Goal: Find specific page/section: Find specific page/section

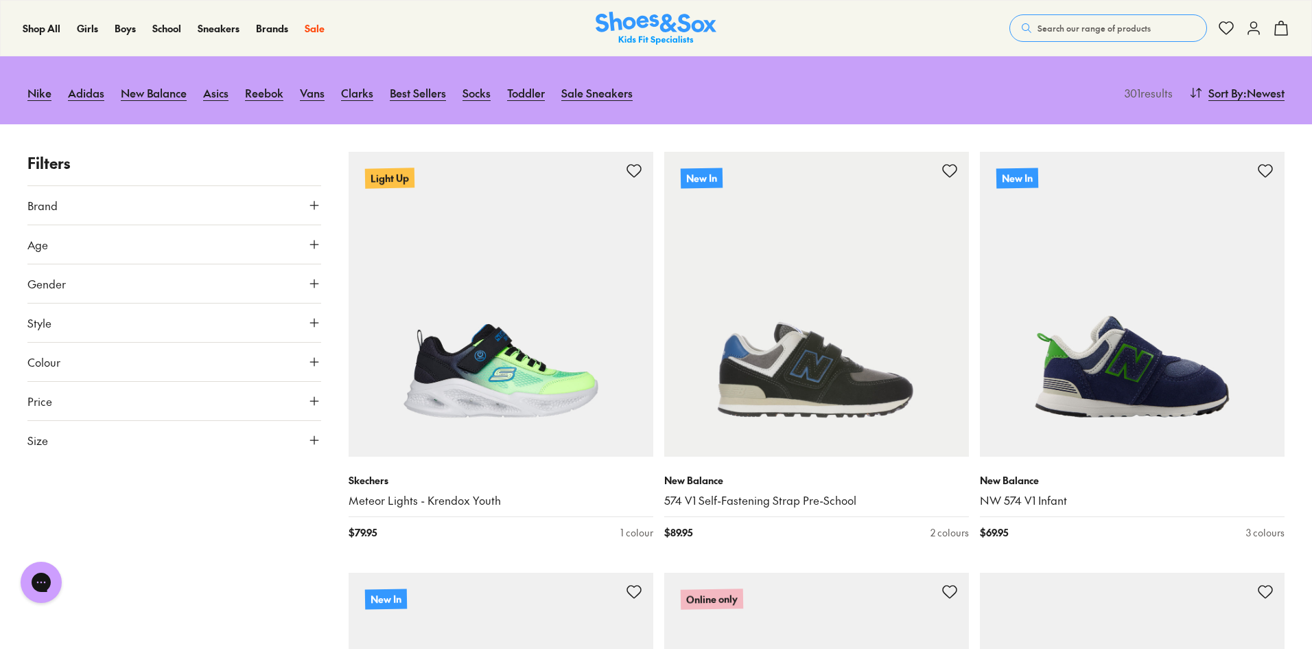
click at [314, 272] on button "Gender" at bounding box center [174, 283] width 294 height 38
click at [174, 321] on label "Boys" at bounding box center [174, 323] width 96 height 25
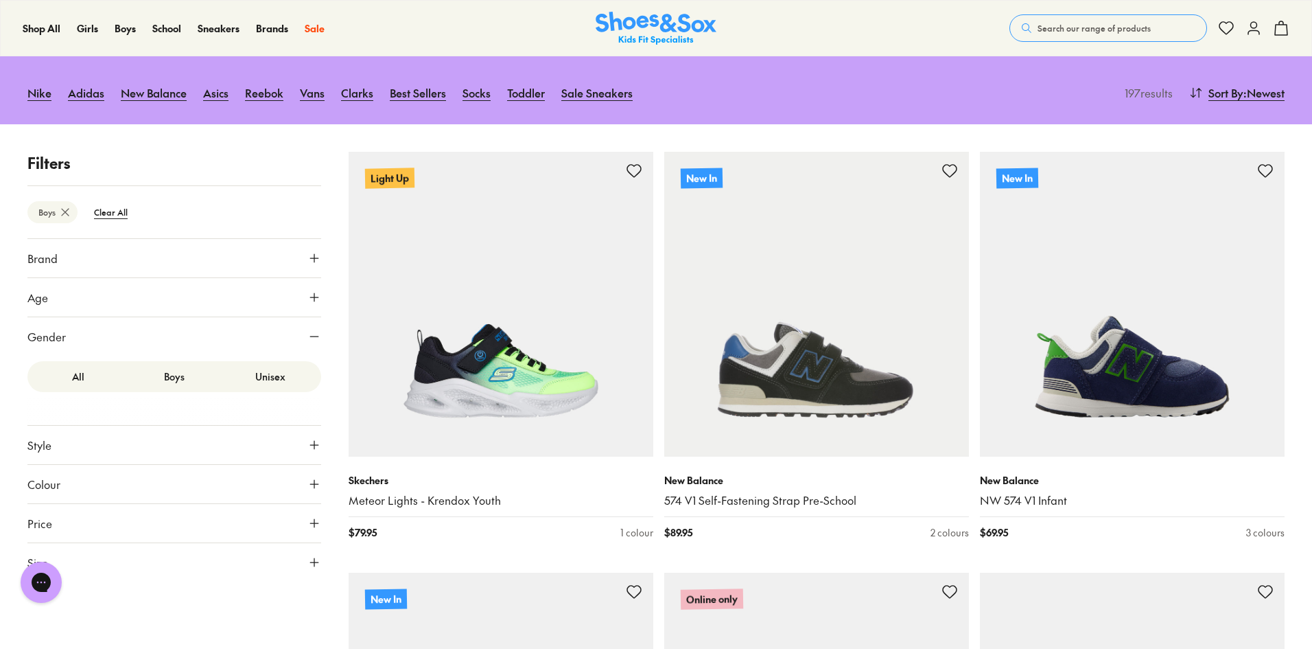
click at [313, 296] on icon at bounding box center [314, 297] width 14 height 14
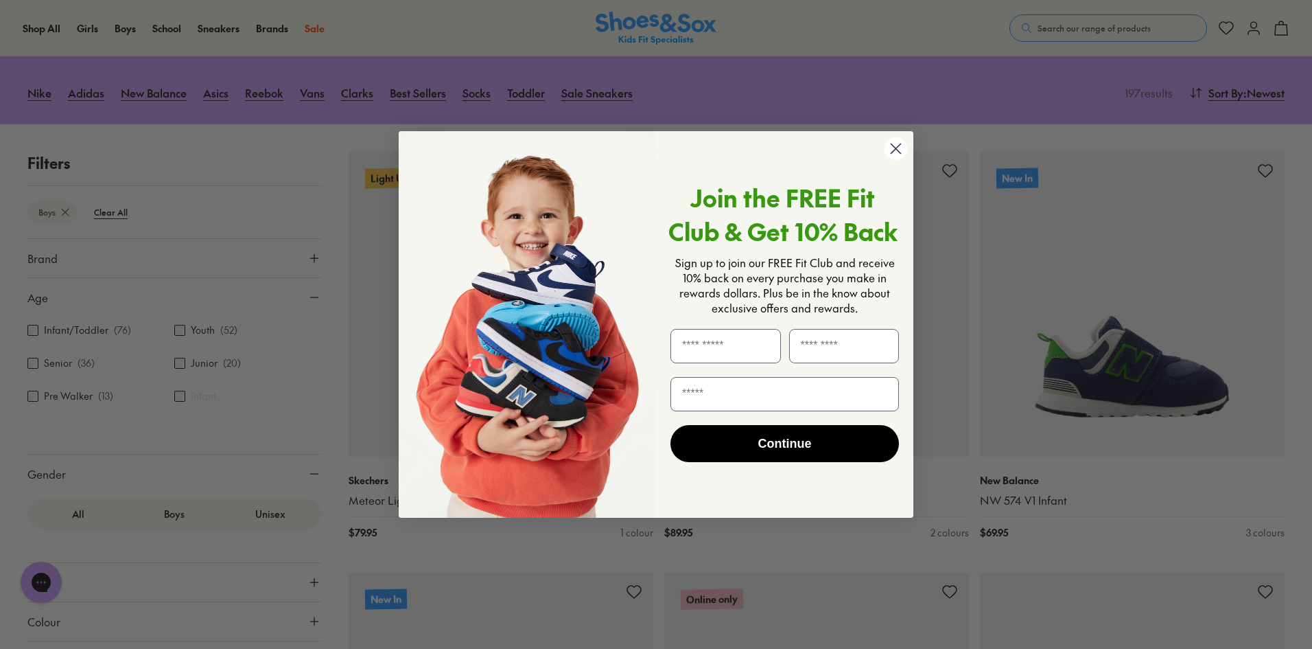
click at [180, 363] on div "Close dialog Join the FREE Fit Club & Get 10% Back Sign up to join our FREE Fit…" at bounding box center [656, 324] width 1312 height 649
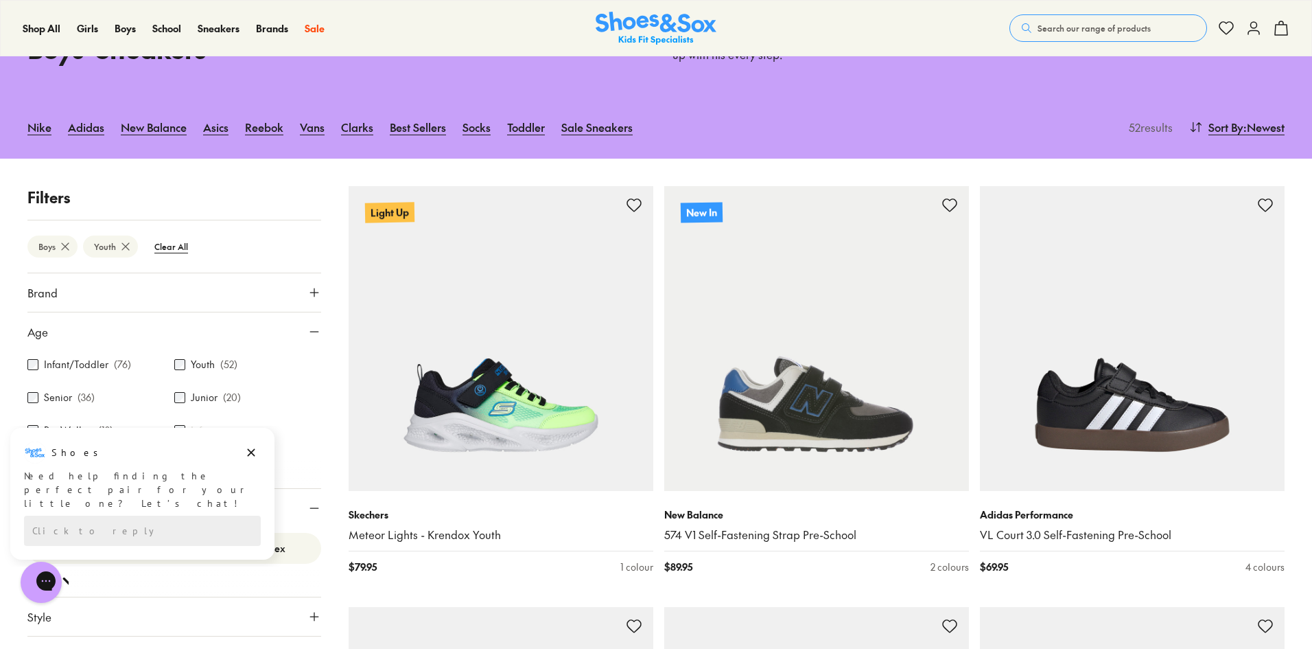
scroll to position [206, 0]
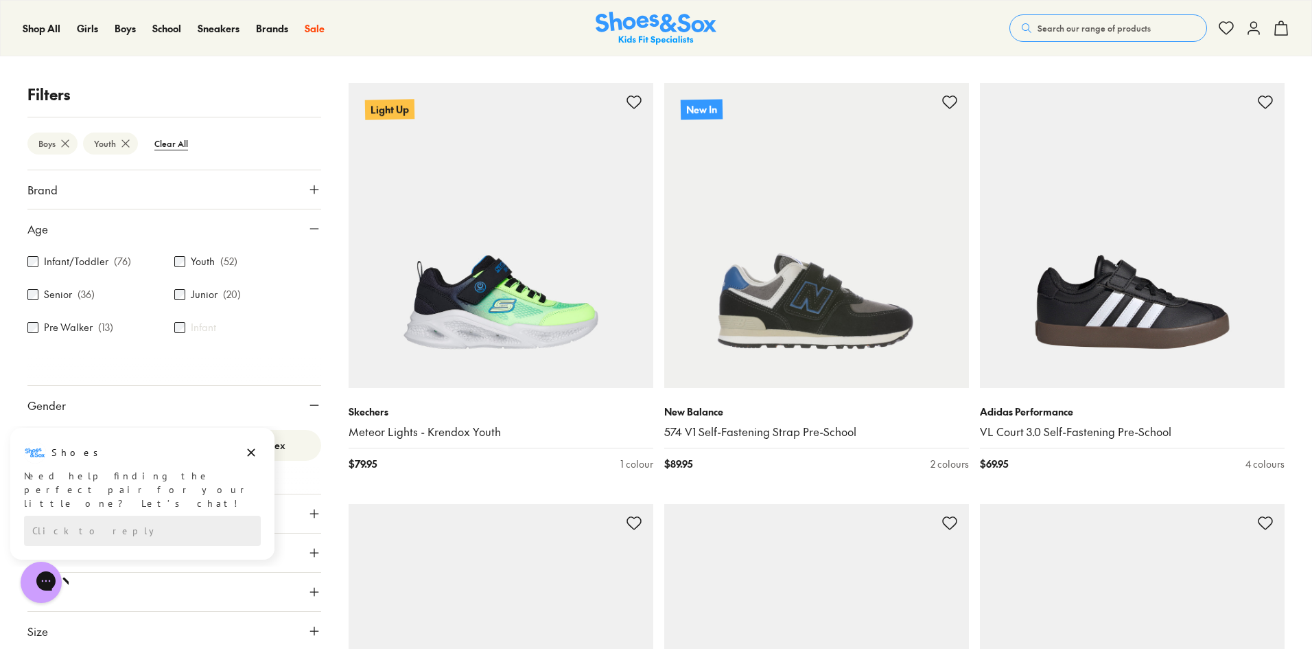
click at [178, 254] on div "Youth ( 52 )" at bounding box center [247, 261] width 147 height 16
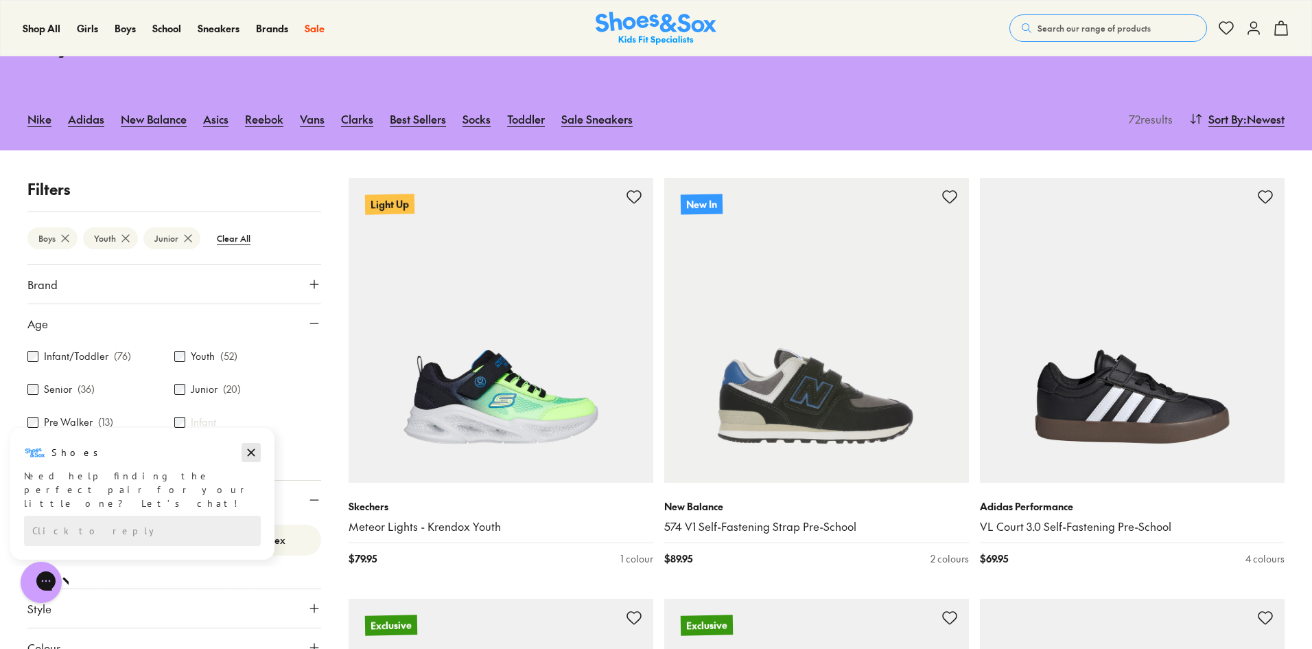
click at [246, 449] on icon "Dismiss campaign" at bounding box center [251, 452] width 14 height 16
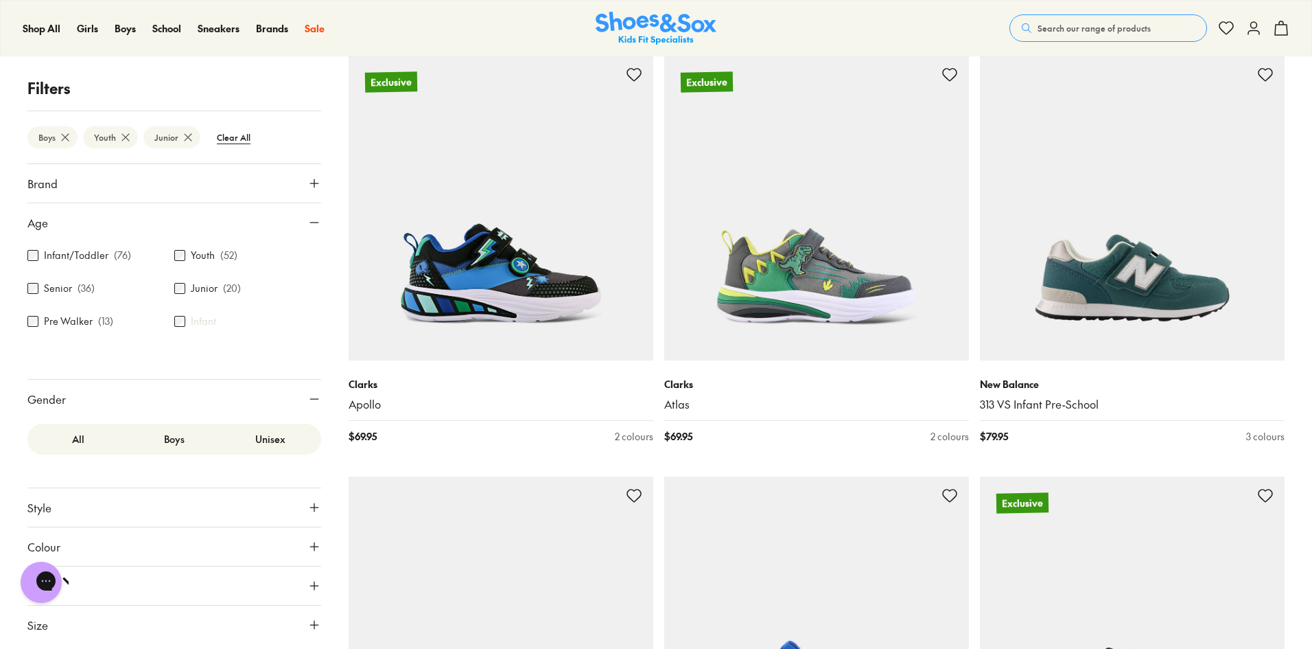
scroll to position [660, 0]
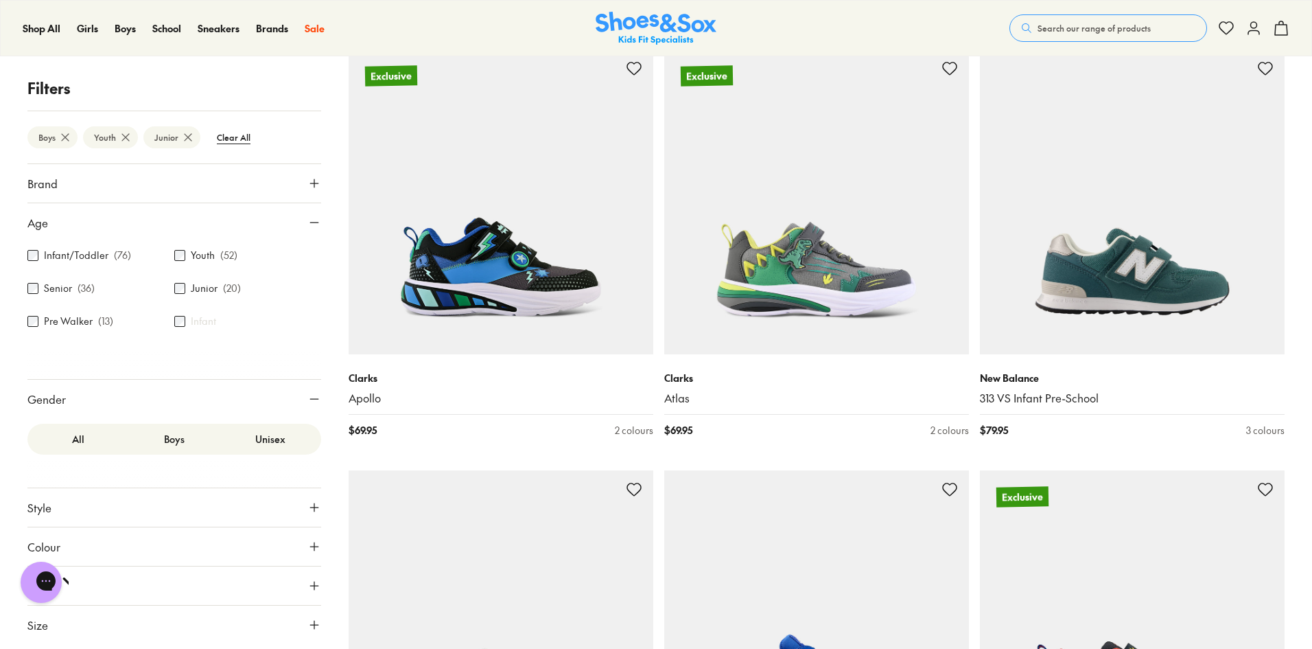
click at [317, 620] on icon at bounding box center [314, 625] width 14 height 14
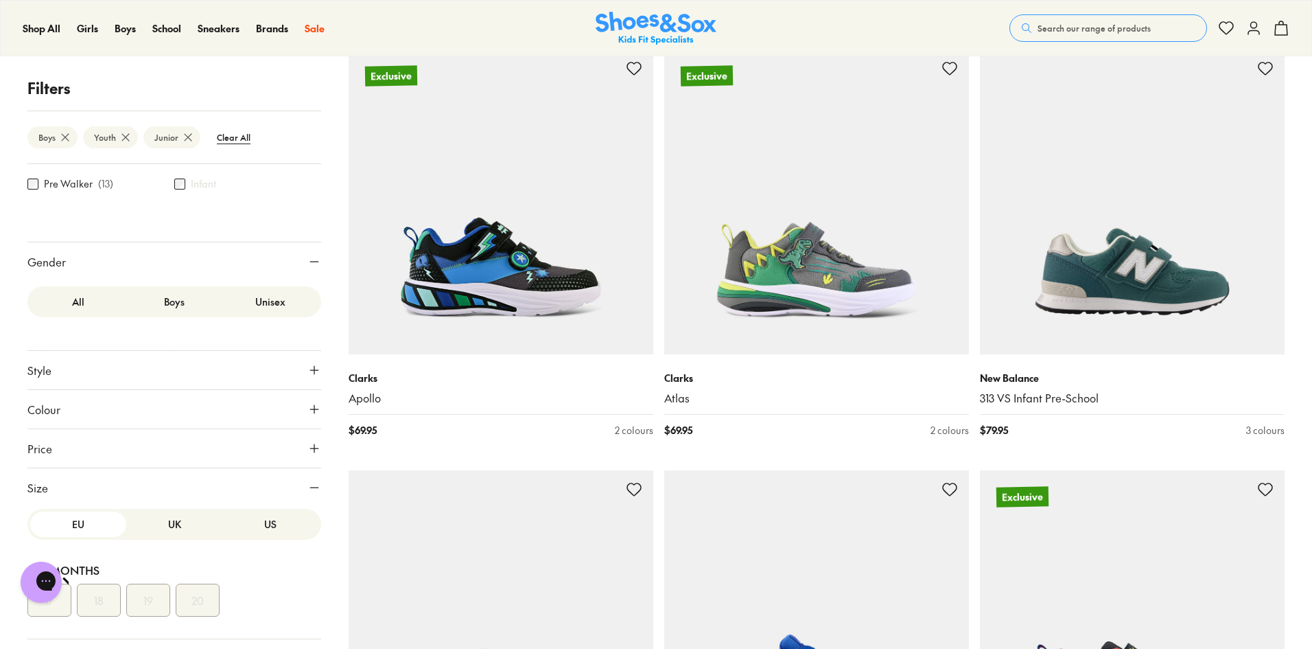
scroll to position [0, 0]
click at [261, 522] on button "US" at bounding box center [270, 527] width 96 height 25
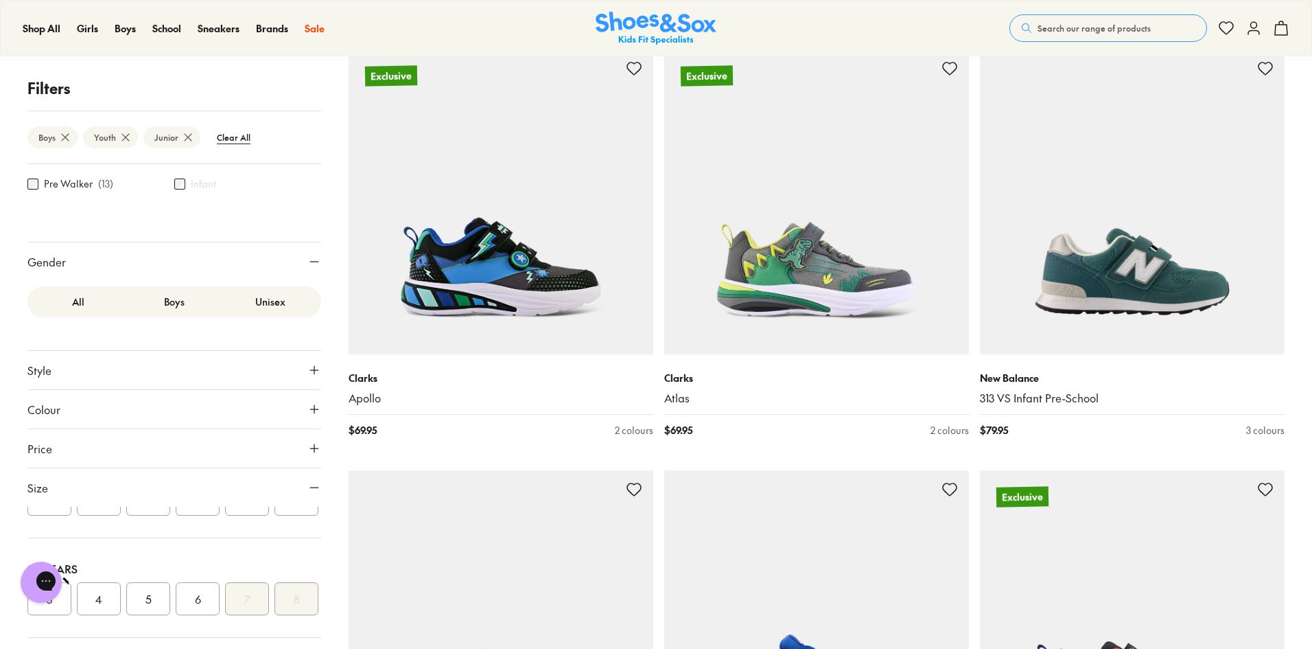
scroll to position [412, 0]
click at [153, 582] on button "5" at bounding box center [148, 598] width 44 height 33
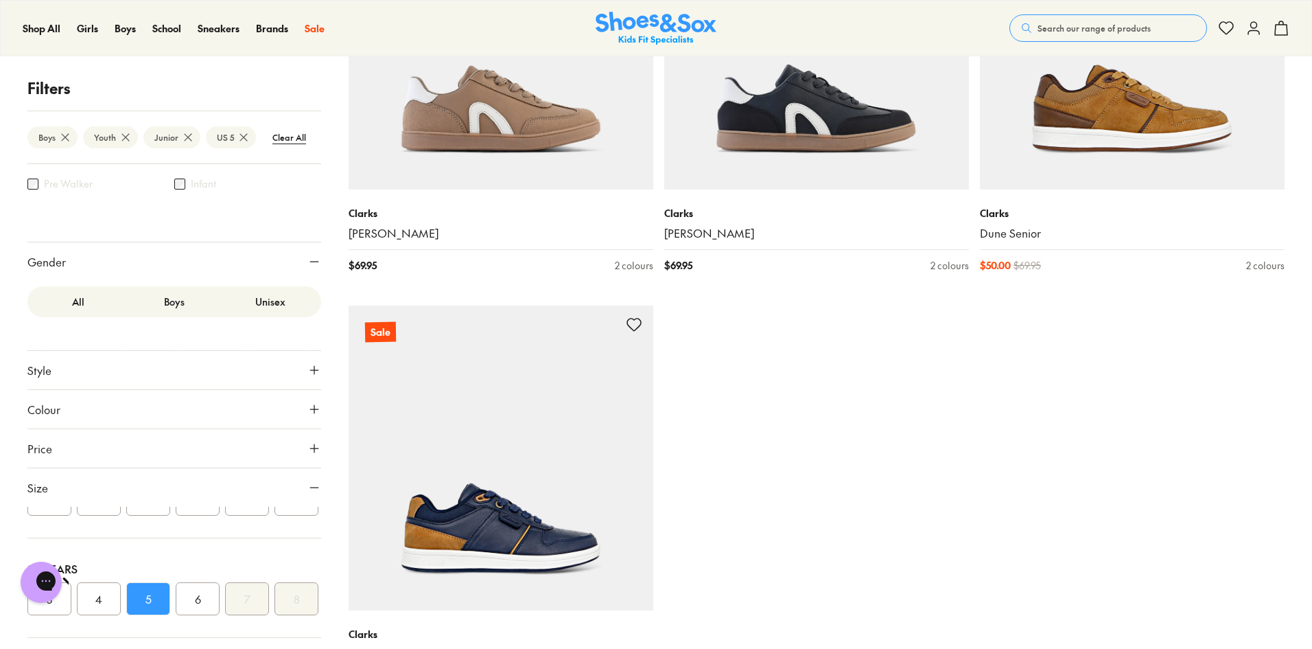
scroll to position [317, 0]
